Goal: Navigation & Orientation: Find specific page/section

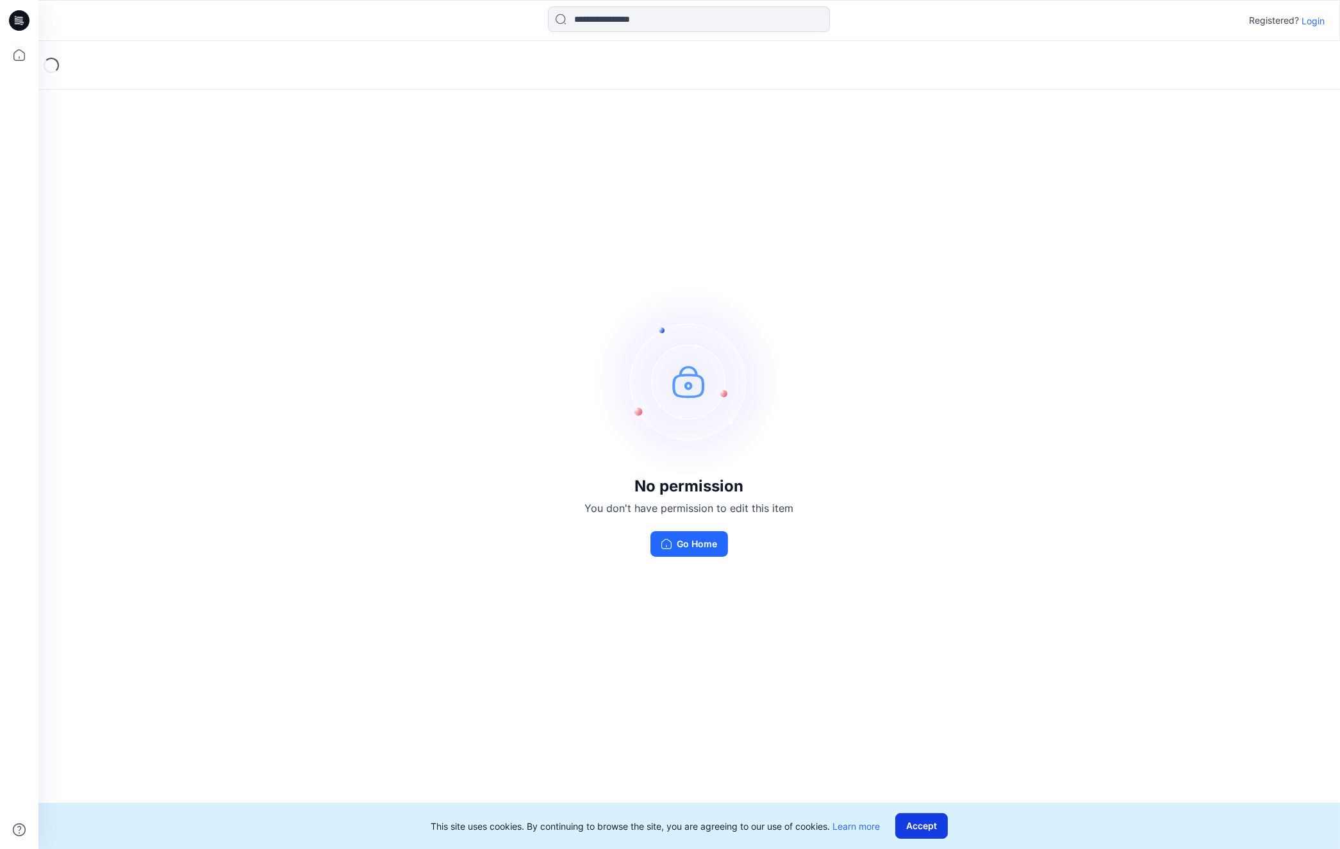
click at [932, 821] on button "Accept" at bounding box center [921, 826] width 53 height 26
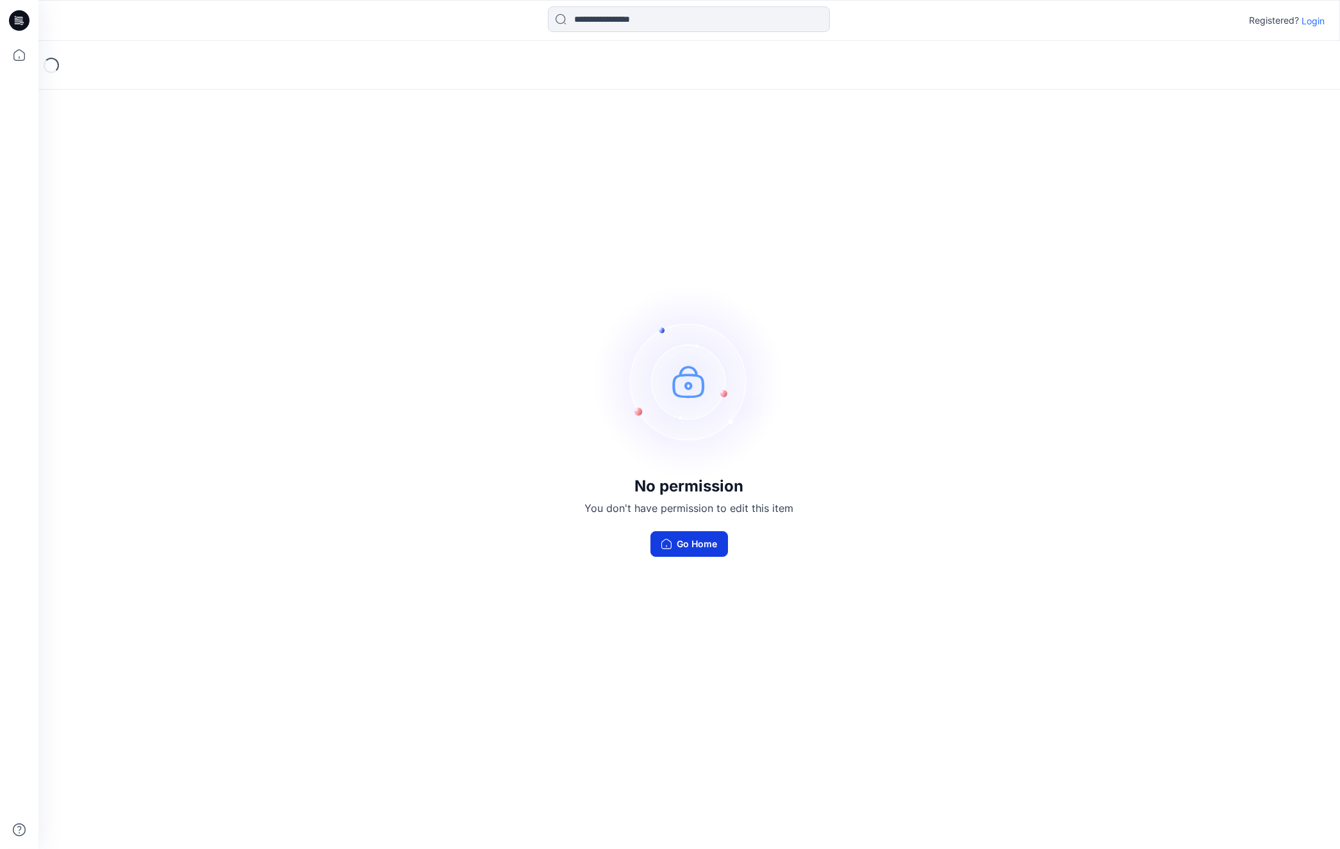
click at [695, 545] on button "Go Home" at bounding box center [689, 544] width 78 height 26
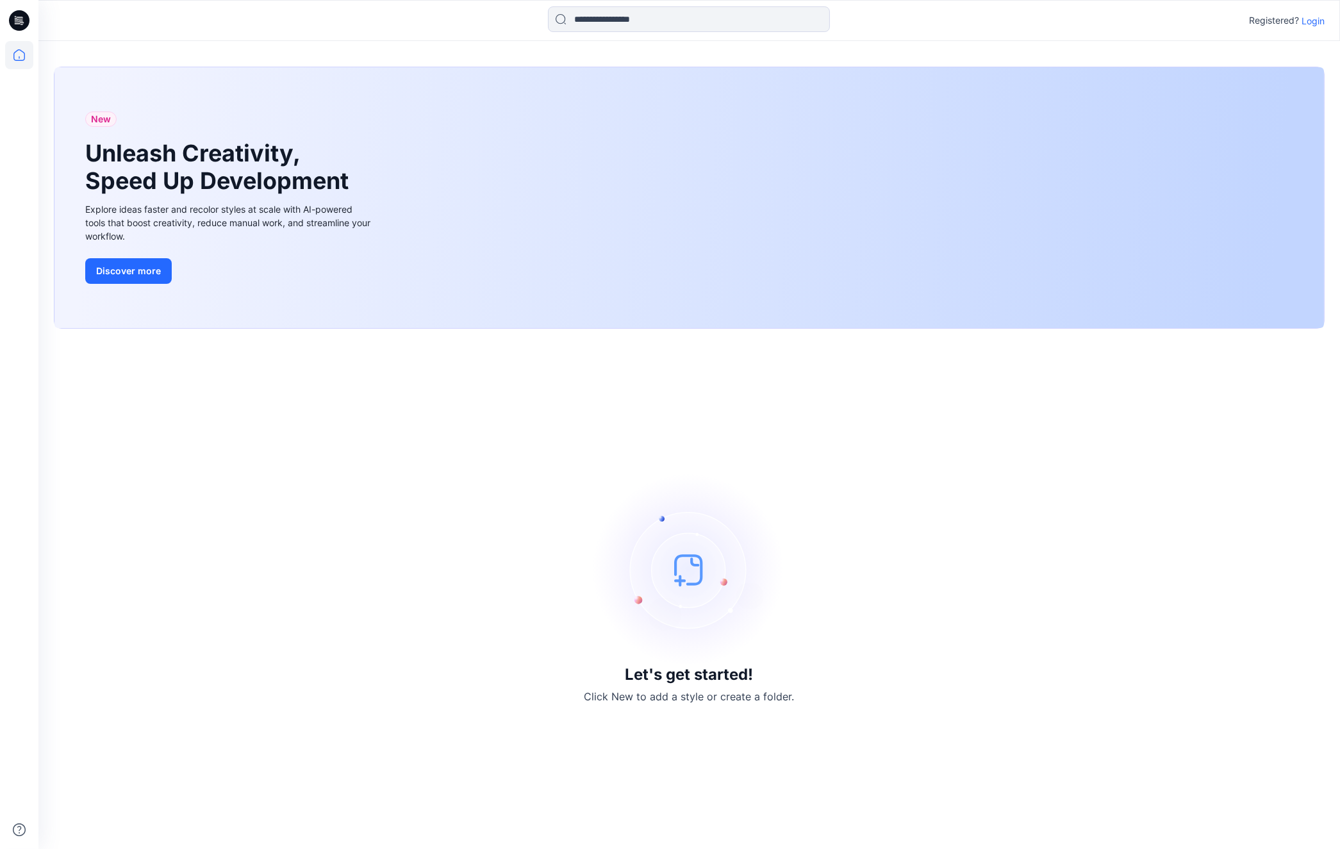
click at [1321, 22] on p "Login" at bounding box center [1312, 20] width 23 height 13
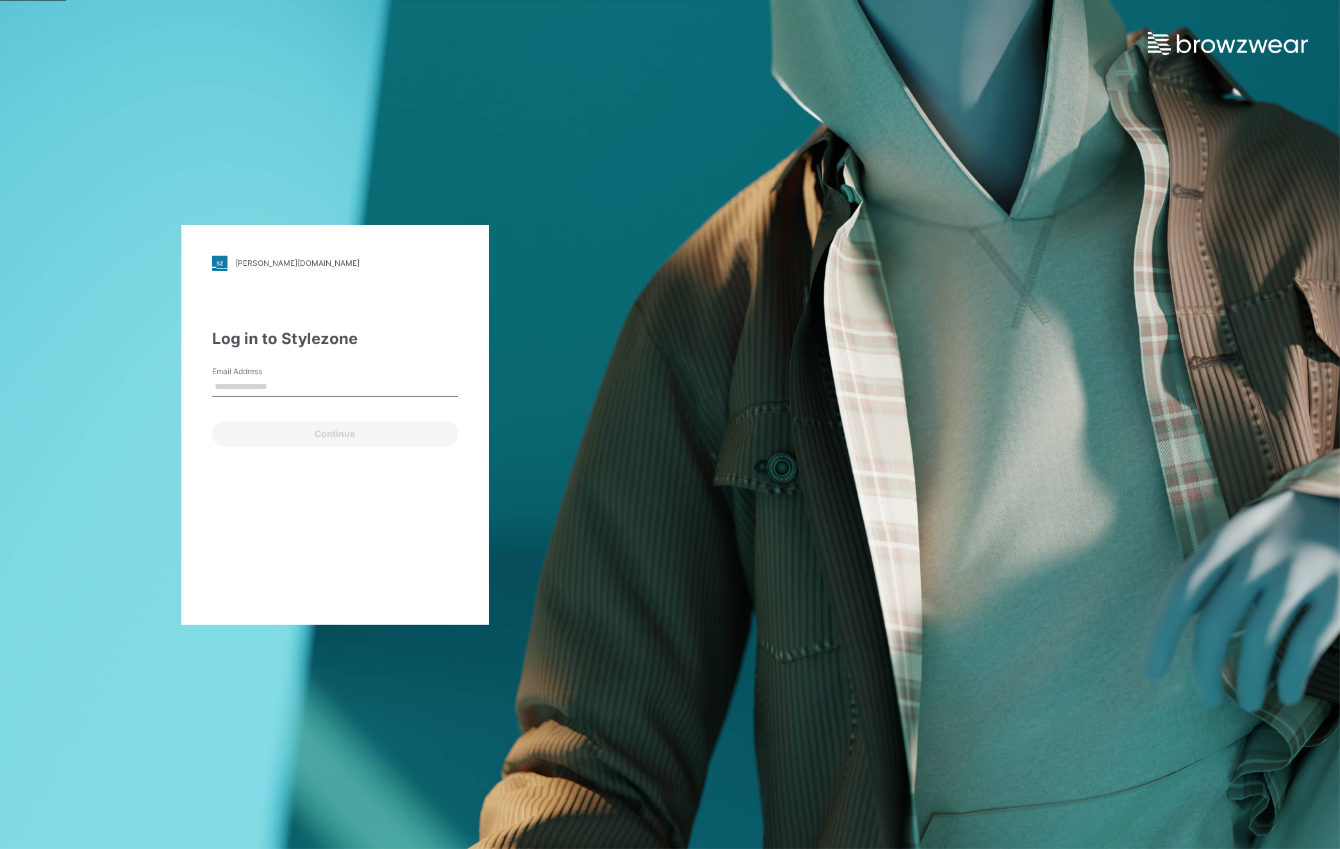
type input "**********"
click at [386, 439] on button "Continue" at bounding box center [335, 434] width 246 height 26
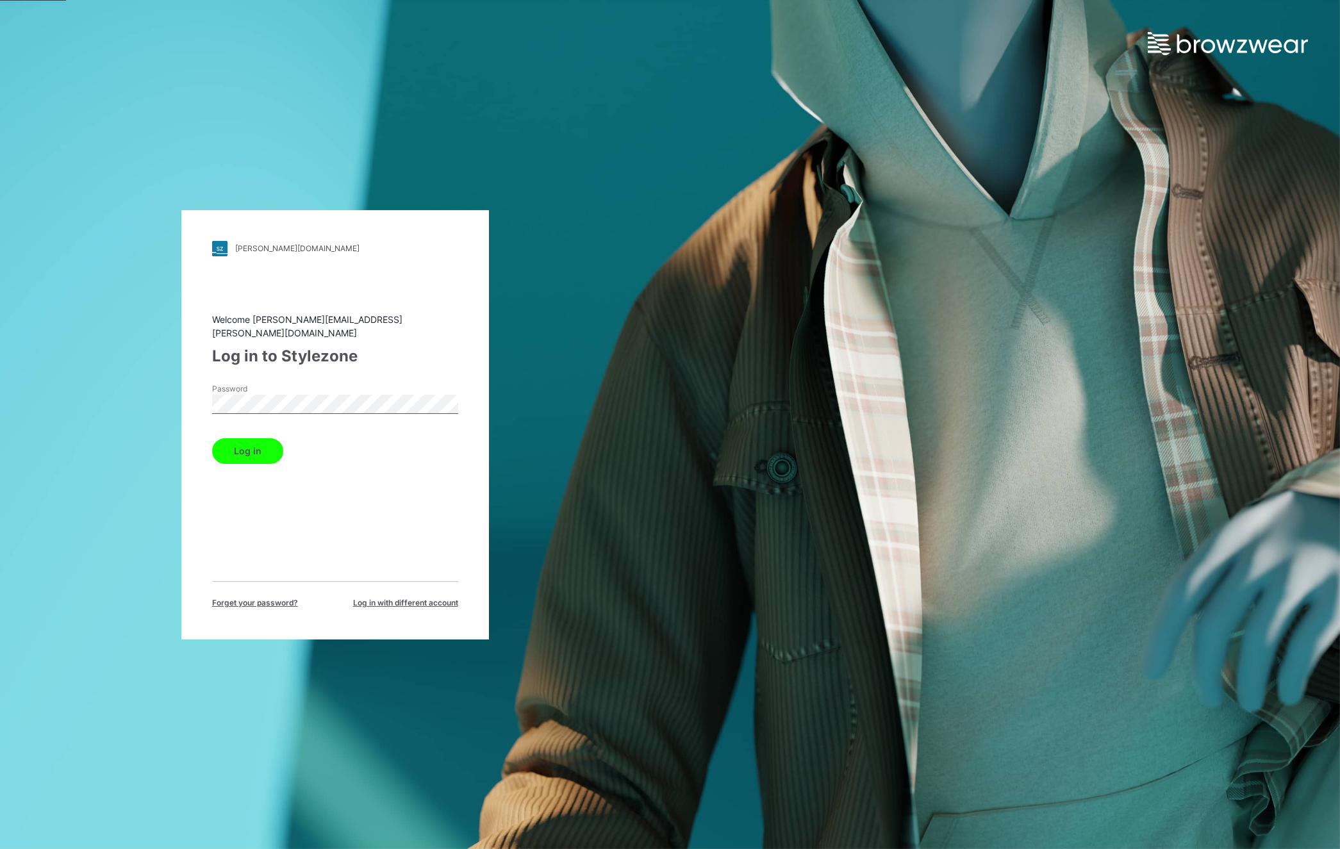
click at [268, 450] on button "Log in" at bounding box center [247, 451] width 71 height 26
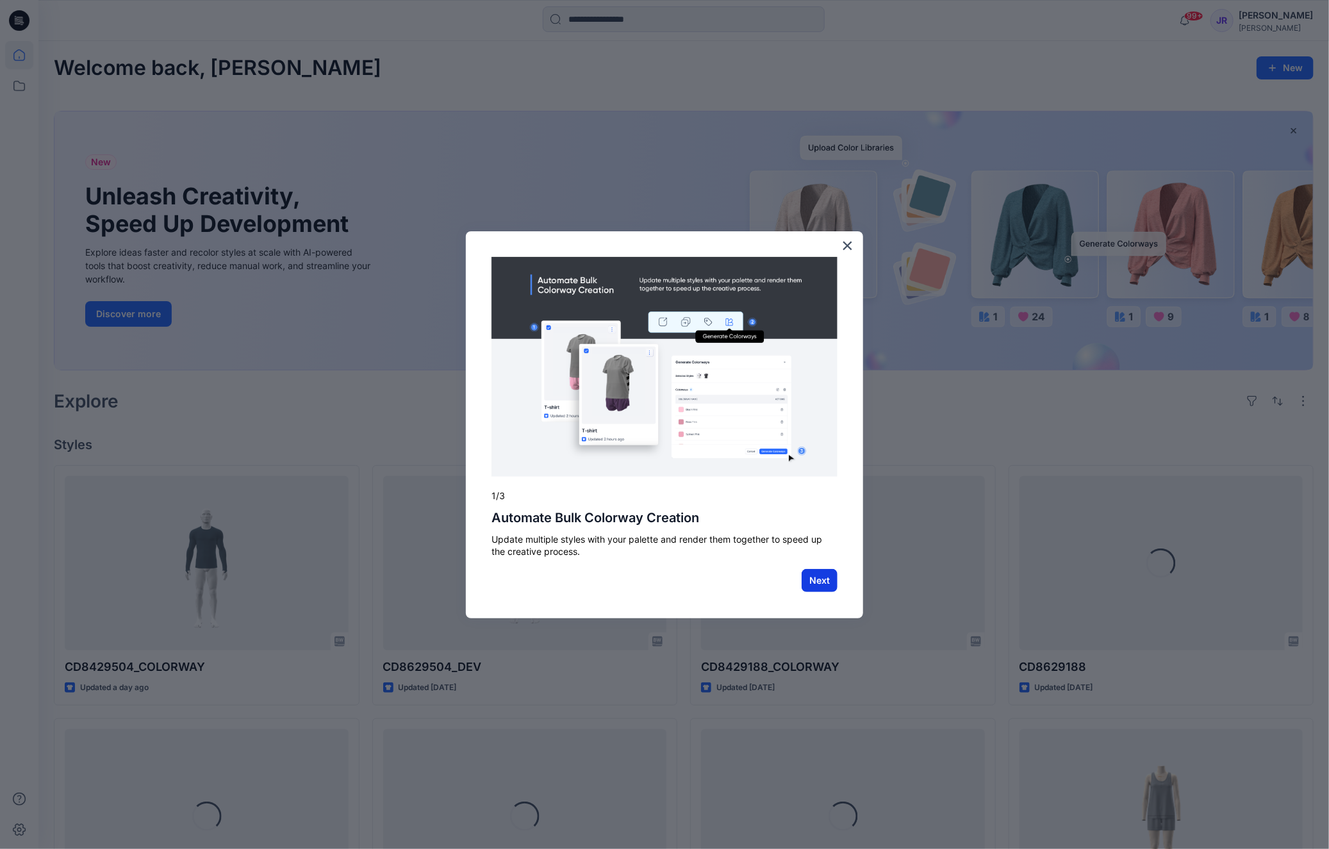
click at [815, 579] on button "Next" at bounding box center [820, 580] width 36 height 23
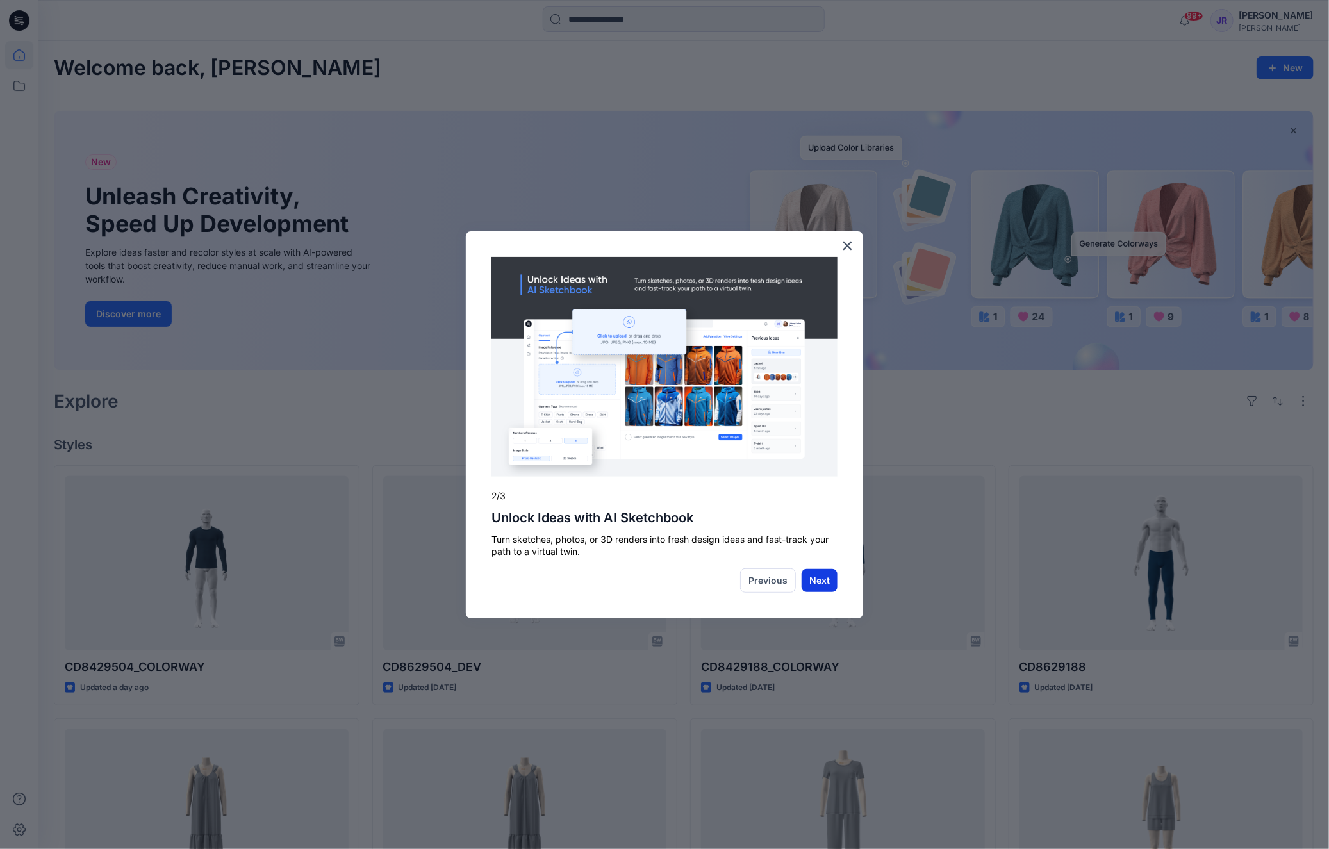
click at [824, 584] on button "Next" at bounding box center [820, 580] width 36 height 23
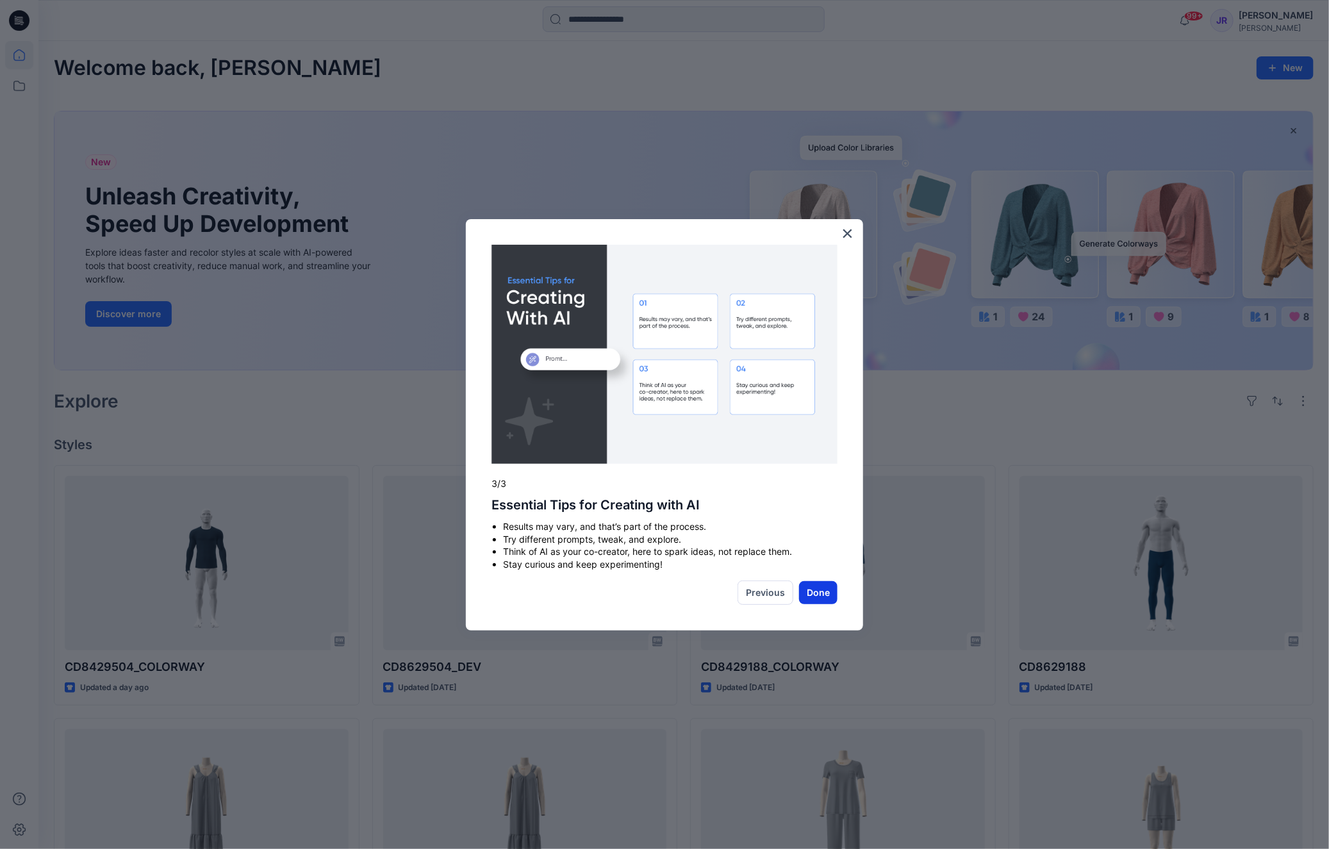
click at [824, 588] on button "Done" at bounding box center [818, 592] width 38 height 23
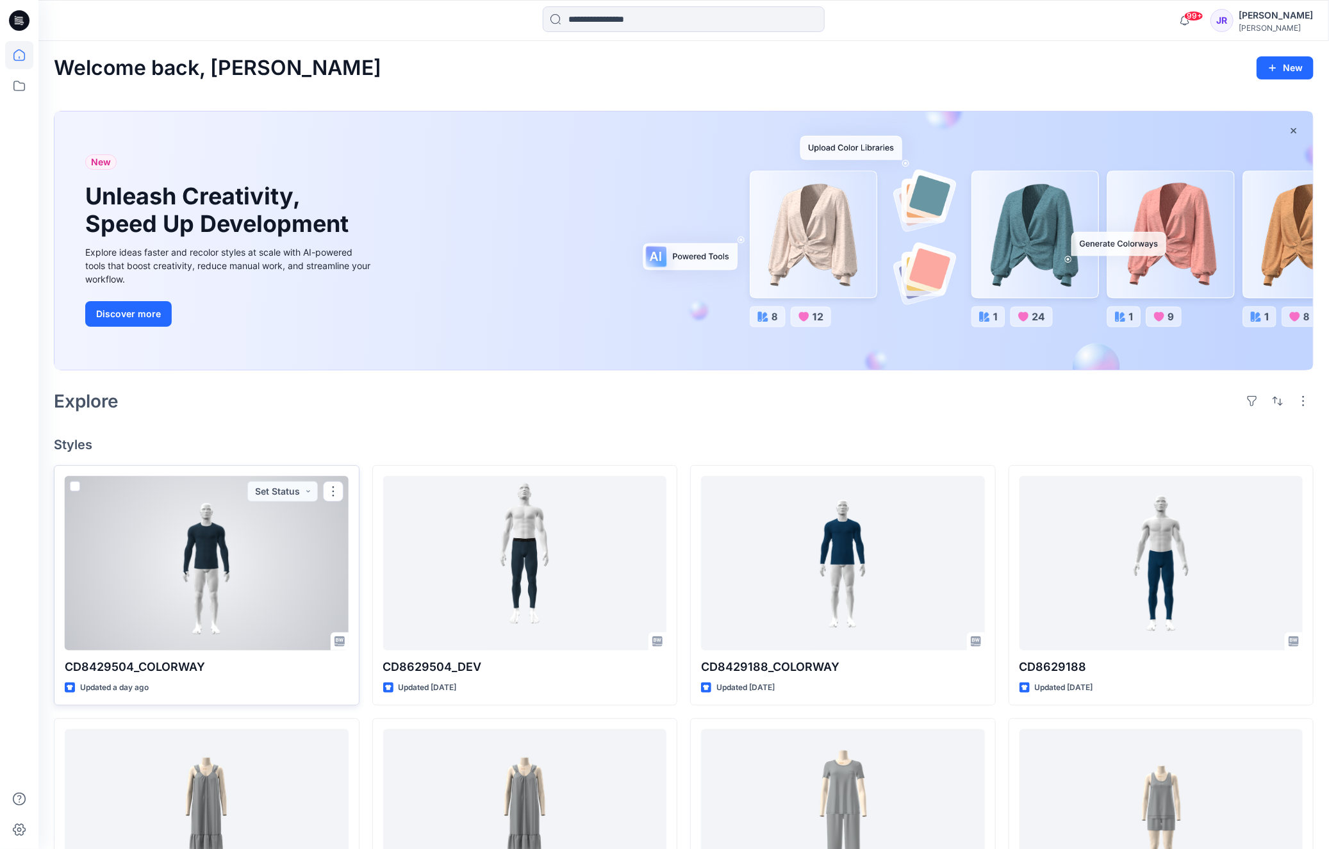
click at [240, 552] on div at bounding box center [207, 563] width 284 height 174
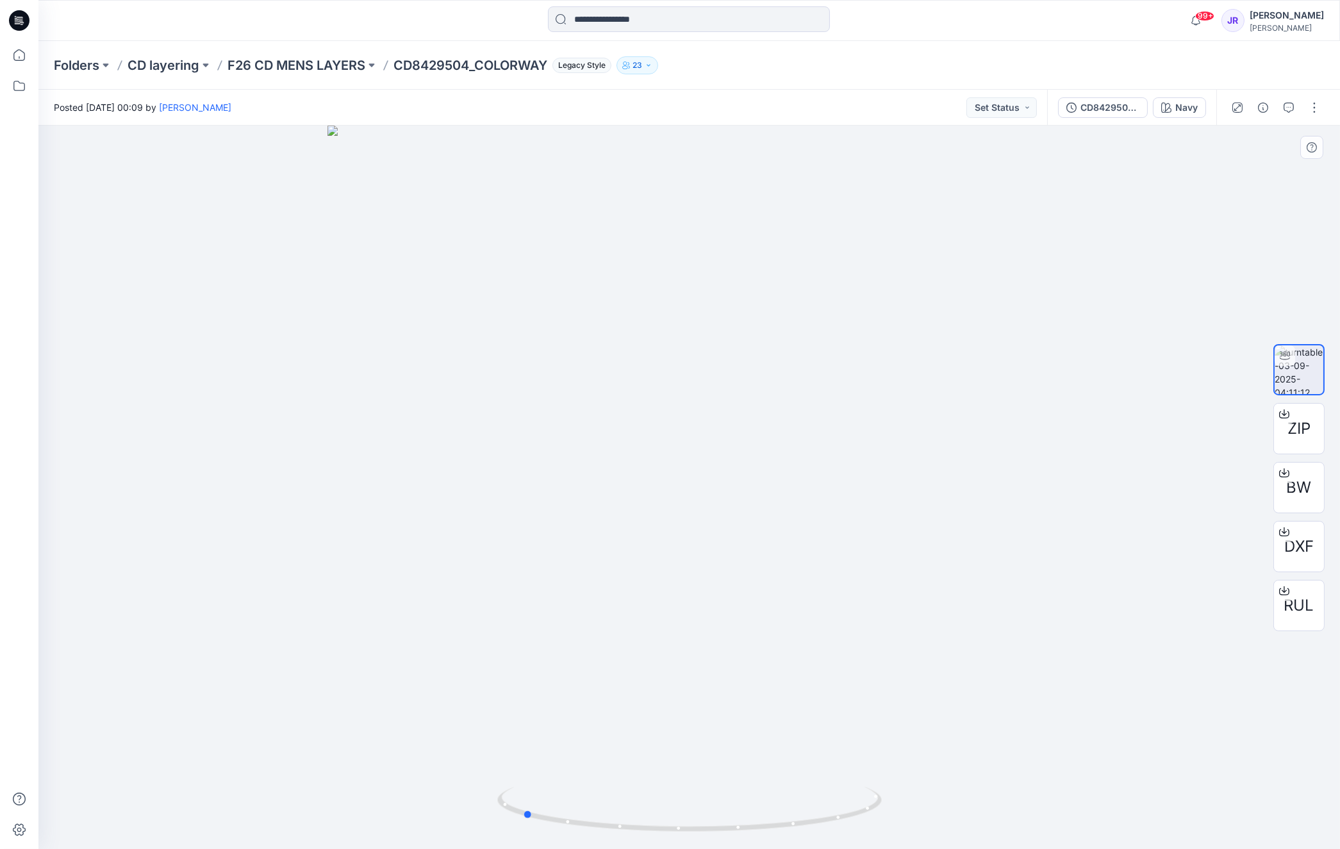
drag, startPoint x: 732, startPoint y: 473, endPoint x: 564, endPoint y: 468, distance: 167.3
click at [564, 468] on div at bounding box center [688, 487] width 1301 height 723
drag, startPoint x: 708, startPoint y: 487, endPoint x: 618, endPoint y: 490, distance: 89.7
click at [618, 490] on div at bounding box center [688, 487] width 1301 height 723
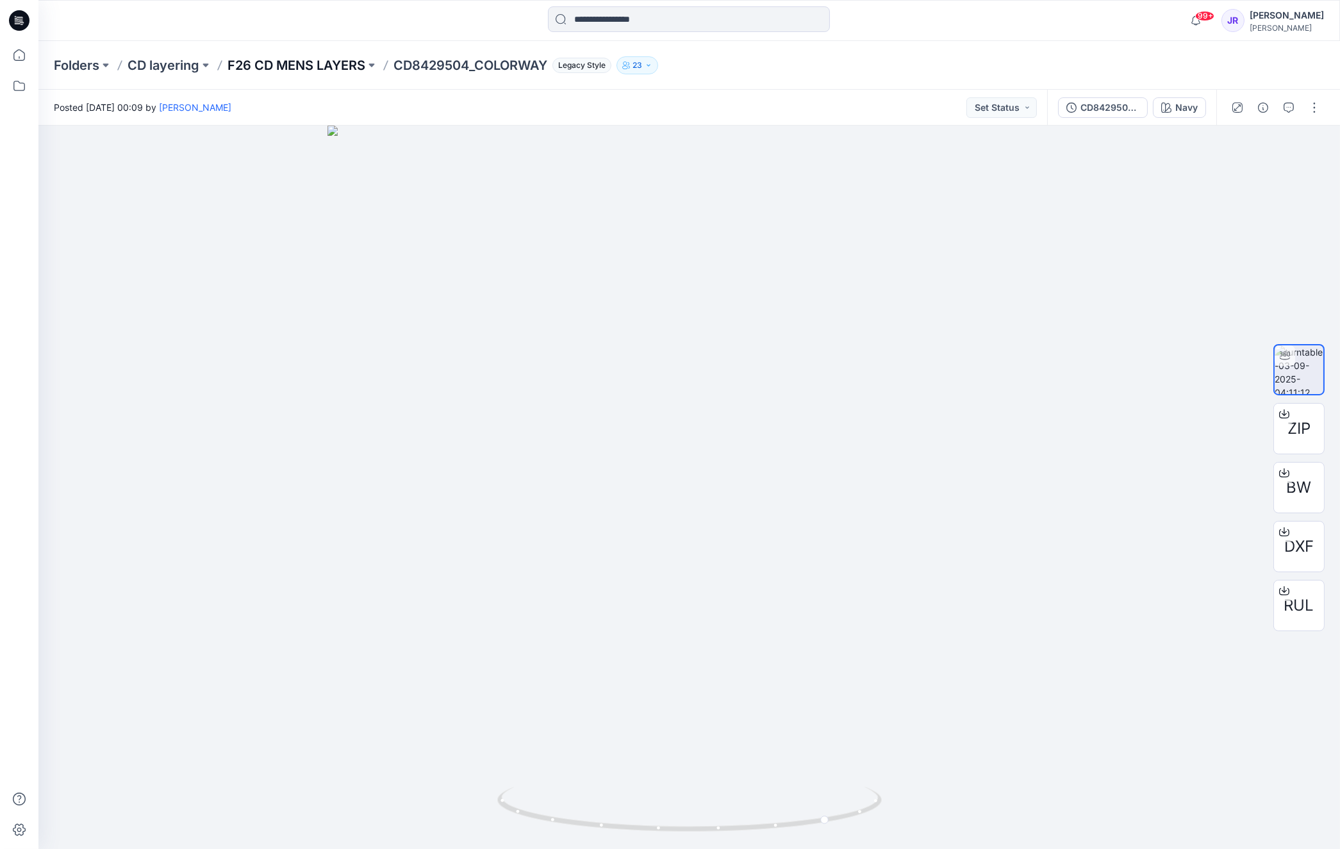
click at [336, 65] on p "F26 CD MENS LAYERS" at bounding box center [296, 65] width 138 height 18
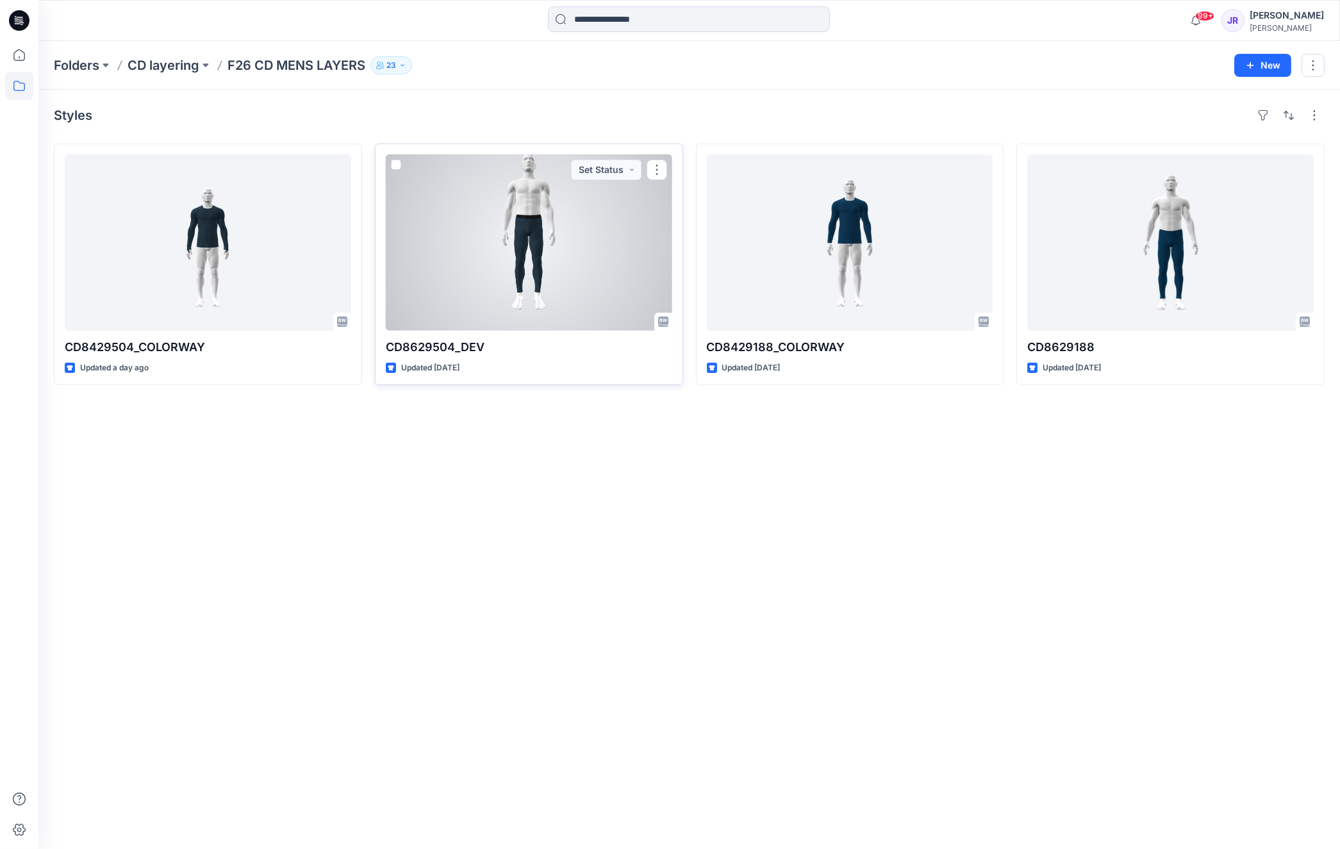
click at [531, 252] on div at bounding box center [529, 242] width 286 height 176
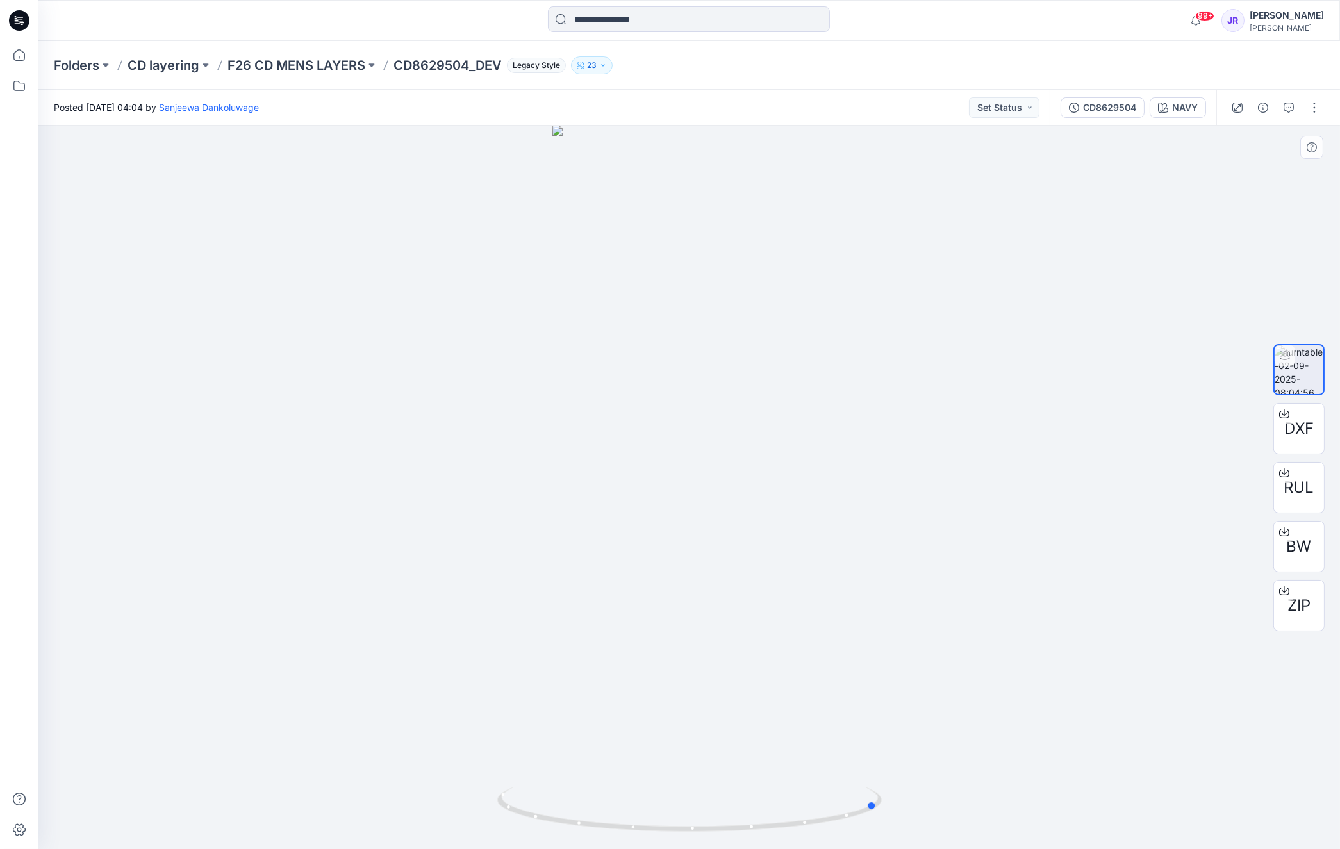
drag, startPoint x: 732, startPoint y: 500, endPoint x: 536, endPoint y: 500, distance: 195.4
click at [536, 500] on div at bounding box center [688, 487] width 1301 height 723
click at [333, 69] on p "F26 CD MENS LAYERS" at bounding box center [296, 65] width 138 height 18
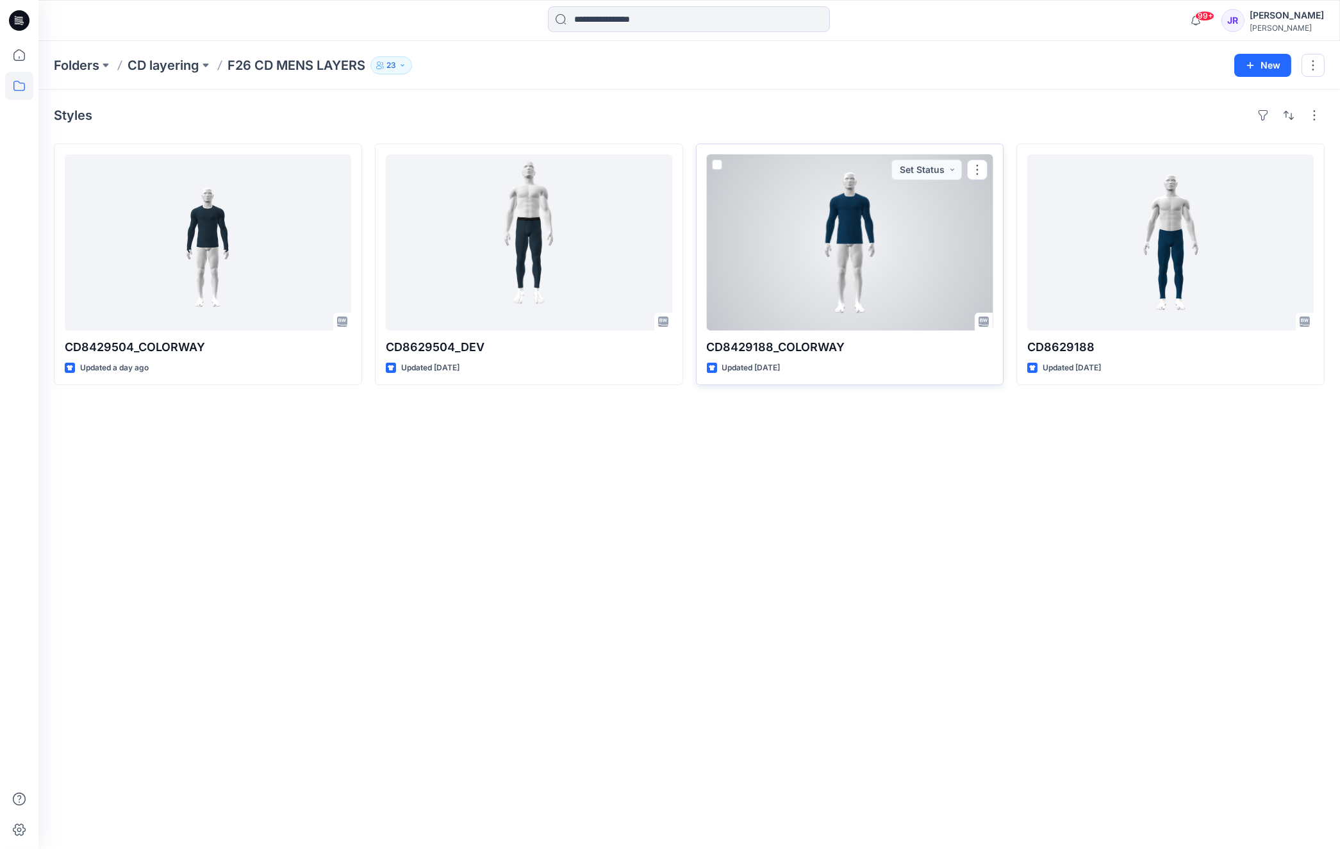
click at [840, 222] on div at bounding box center [850, 242] width 286 height 176
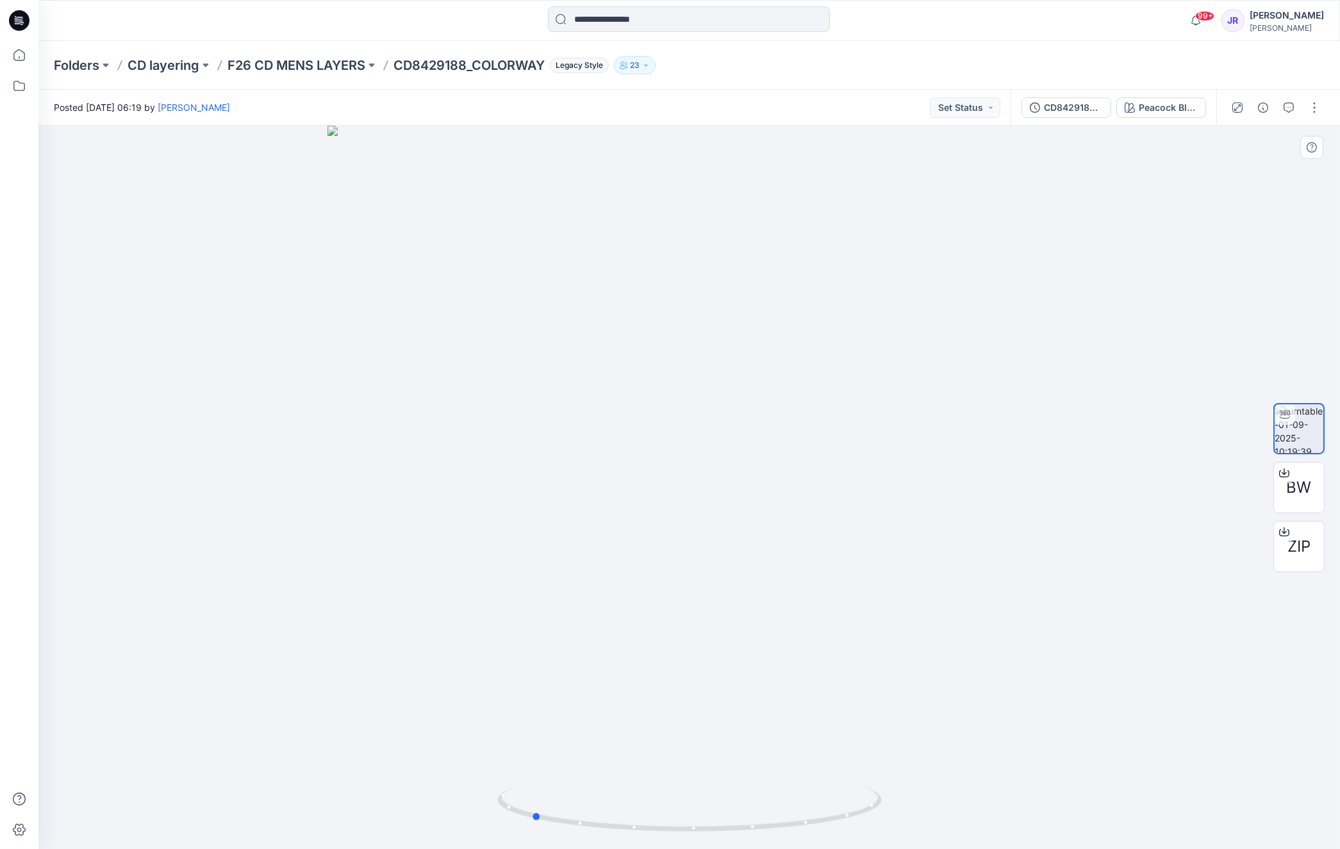
drag, startPoint x: 673, startPoint y: 406, endPoint x: 515, endPoint y: 409, distance: 158.3
click at [515, 409] on div at bounding box center [688, 487] width 1301 height 723
click at [325, 63] on p "F26 CD MENS LAYERS" at bounding box center [296, 65] width 138 height 18
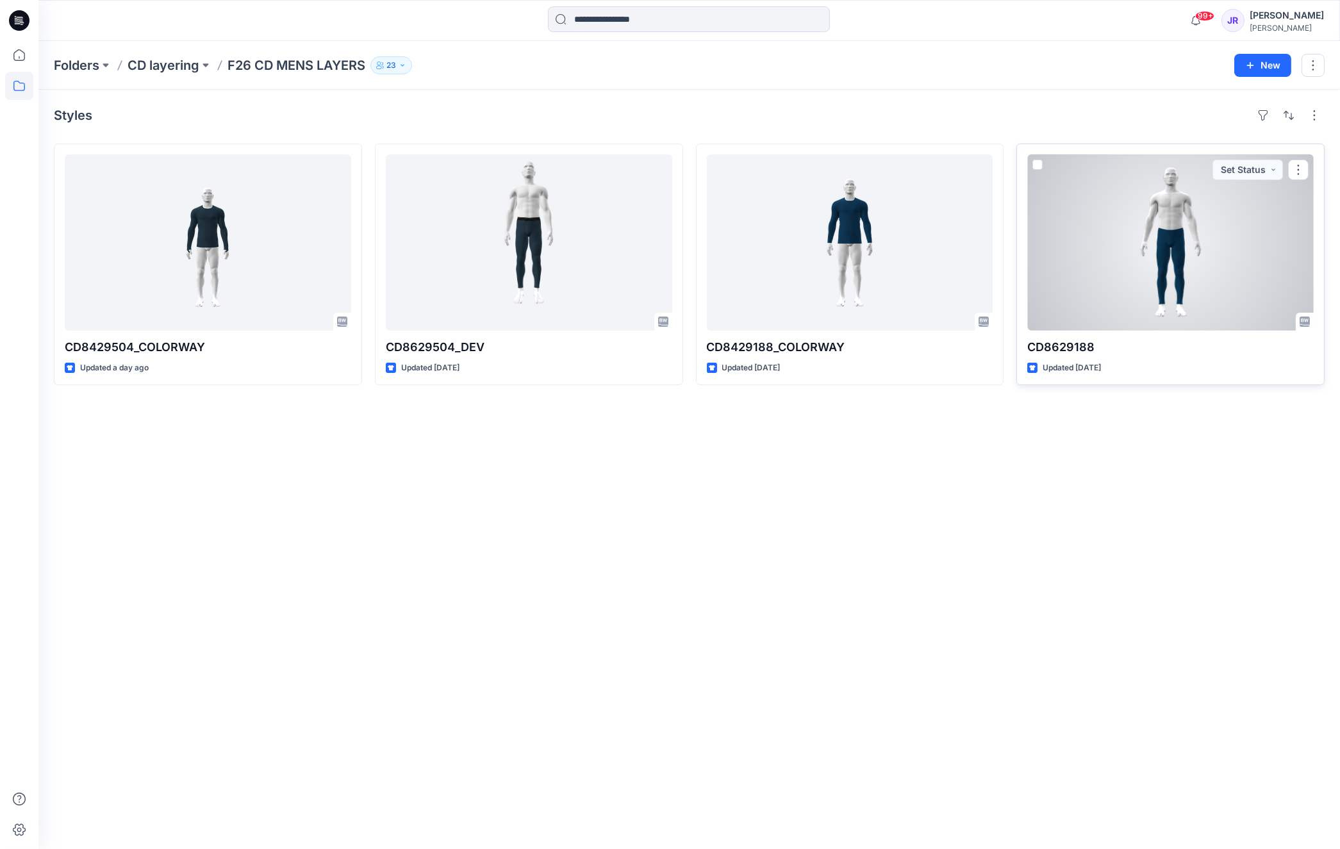
click at [1162, 247] on div at bounding box center [1170, 242] width 286 height 176
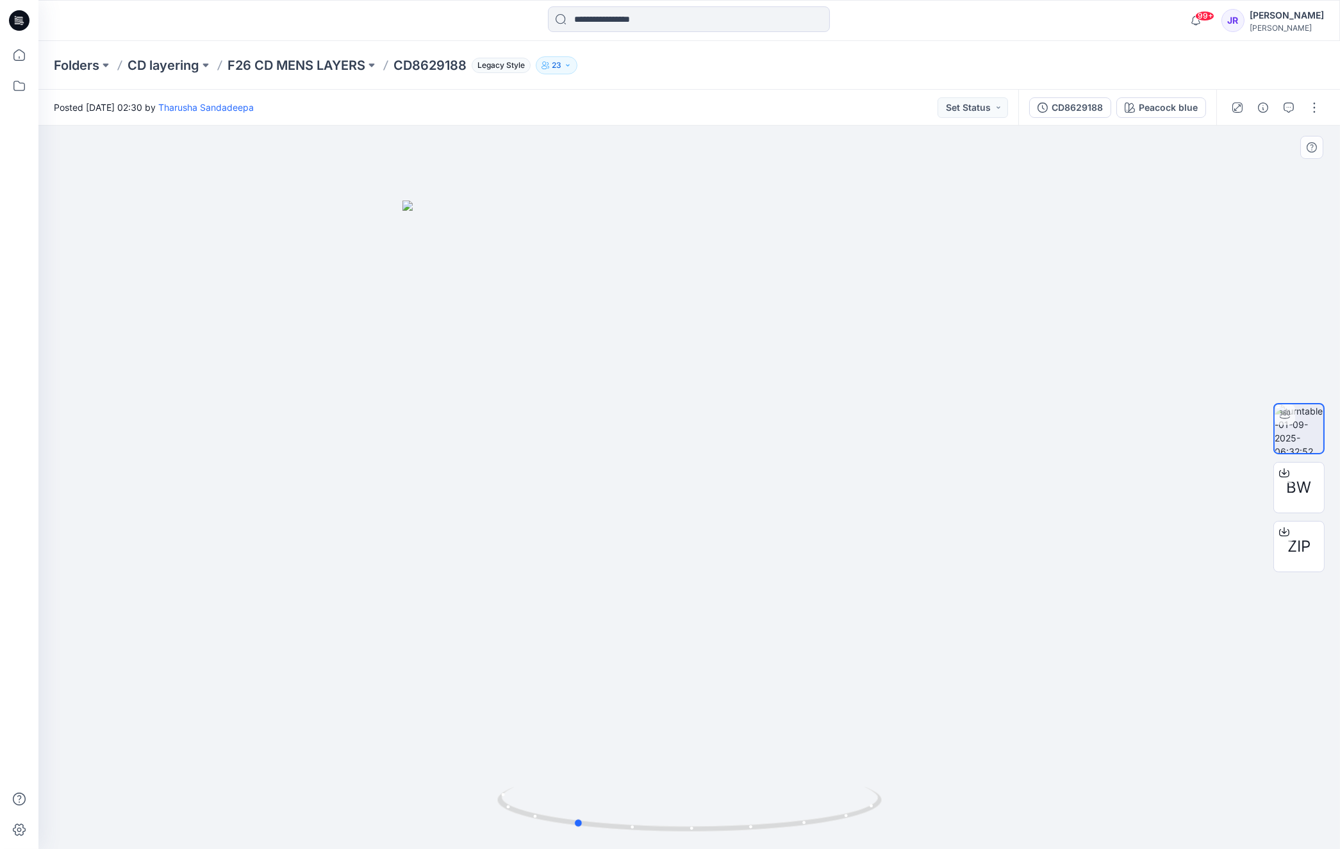
drag, startPoint x: 719, startPoint y: 503, endPoint x: 604, endPoint y: 506, distance: 114.7
click at [604, 506] on div at bounding box center [688, 487] width 1301 height 723
drag, startPoint x: 723, startPoint y: 525, endPoint x: 637, endPoint y: 520, distance: 86.7
click at [637, 520] on div at bounding box center [688, 487] width 1301 height 723
drag, startPoint x: 713, startPoint y: 622, endPoint x: 663, endPoint y: 623, distance: 50.0
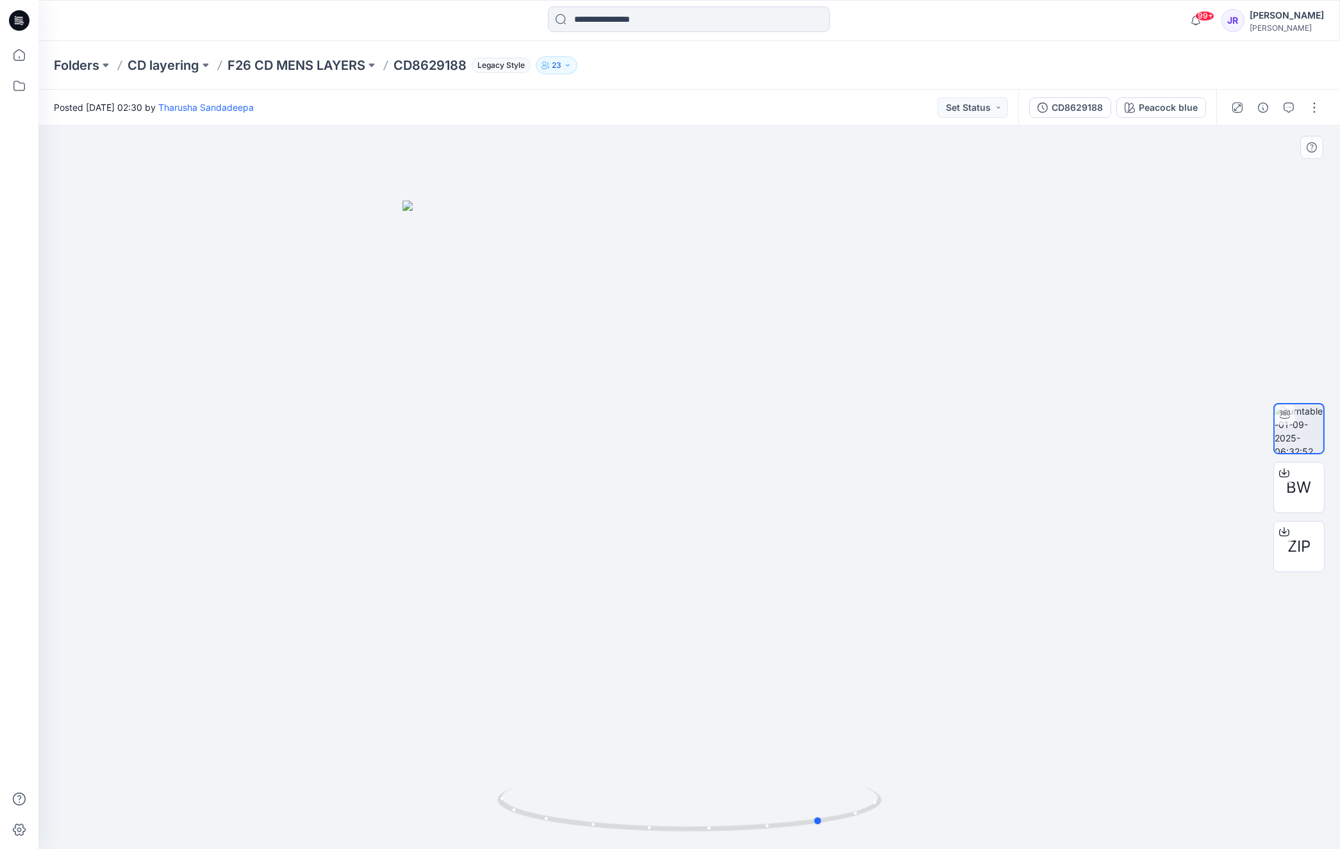
click at [663, 623] on div at bounding box center [688, 487] width 1301 height 723
click at [317, 62] on p "F26 CD MENS LAYERS" at bounding box center [296, 65] width 138 height 18
